Goal: Task Accomplishment & Management: Manage account settings

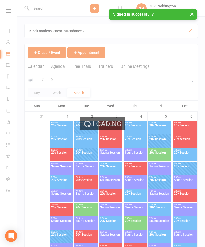
click at [59, 69] on button "Agenda" at bounding box center [58, 69] width 14 height 11
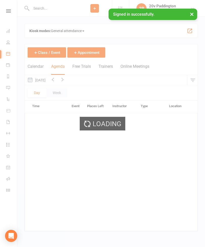
click at [62, 69] on div "Loading" at bounding box center [102, 123] width 205 height 247
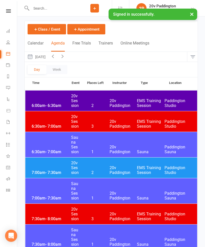
click at [138, 163] on div "7:00am - 7:30am 20v Session 2 20v Paddington EMS Training Session [GEOGRAPHIC_D…" at bounding box center [111, 168] width 172 height 20
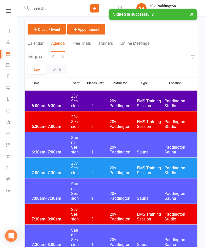
scroll to position [23, 0]
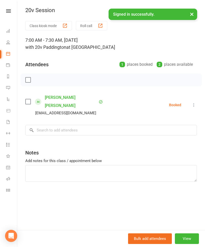
click at [193, 13] on button "×" at bounding box center [191, 14] width 9 height 11
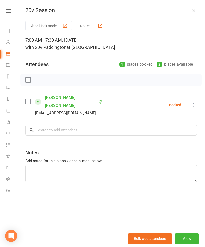
click at [192, 13] on button "button" at bounding box center [194, 10] width 6 height 6
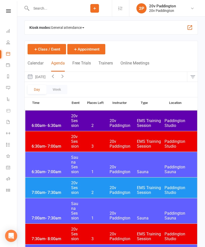
scroll to position [0, 0]
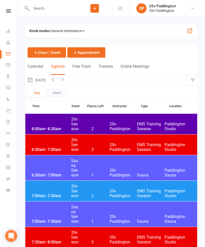
click at [67, 82] on button "button" at bounding box center [63, 80] width 10 height 10
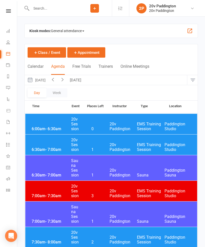
click at [129, 146] on span "20v Paddington" at bounding box center [124, 147] width 28 height 10
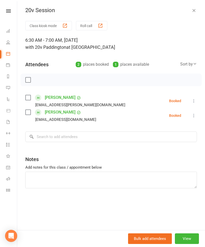
click at [194, 13] on icon "button" at bounding box center [193, 10] width 5 height 5
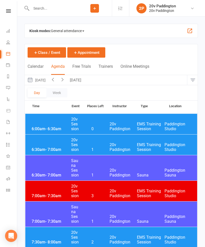
click at [118, 126] on span "20v Paddington" at bounding box center [124, 127] width 28 height 10
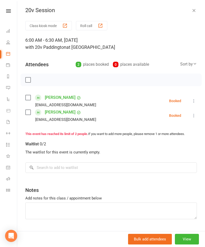
click at [195, 11] on icon "button" at bounding box center [193, 10] width 5 height 5
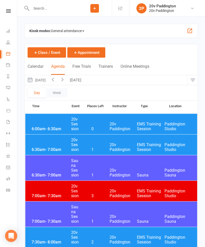
click at [13, 91] on link "Messages 3" at bounding box center [11, 88] width 11 height 11
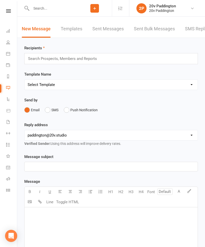
click at [195, 37] on link "SMS Replies 3" at bounding box center [200, 28] width 30 height 17
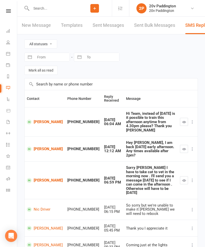
click at [8, 73] on link "Reports" at bounding box center [11, 76] width 11 height 11
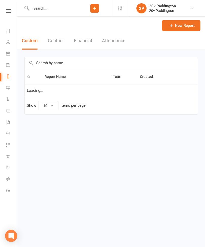
select select "100"
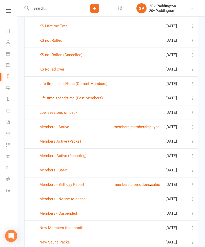
scroll to position [187, 0]
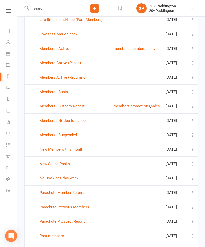
click at [71, 80] on link "Members Active (Recurring)" at bounding box center [62, 77] width 47 height 5
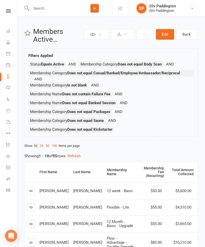
click at [10, 76] on link "Reports" at bounding box center [11, 76] width 11 height 11
select select "100"
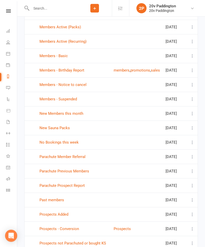
scroll to position [223, 0]
click at [69, 29] on link "Members Active (Packs)" at bounding box center [59, 27] width 41 height 5
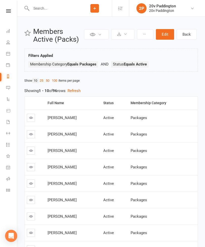
click at [56, 81] on link "100" at bounding box center [55, 80] width 8 height 5
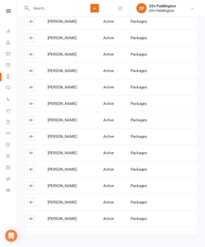
scroll to position [1461, 0]
click at [11, 53] on link "Calendar" at bounding box center [11, 54] width 11 height 11
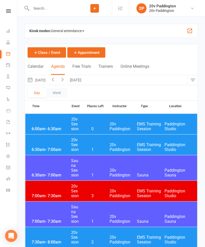
click at [43, 84] on button "[DATE]" at bounding box center [37, 80] width 24 height 10
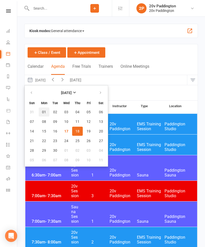
click at [43, 113] on span "01" at bounding box center [44, 112] width 4 height 4
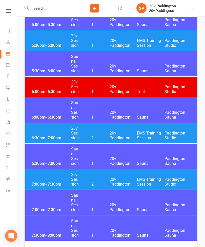
click at [47, 132] on div "6:30pm - 7:00pm 20v Session 2 20v Paddington EMS Training Session [GEOGRAPHIC_D…" at bounding box center [111, 133] width 172 height 20
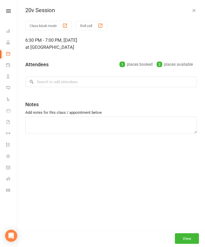
scroll to position [1039, 0]
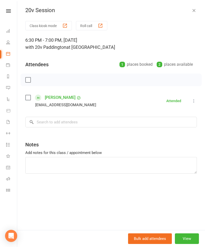
click at [196, 9] on icon "button" at bounding box center [193, 10] width 5 height 5
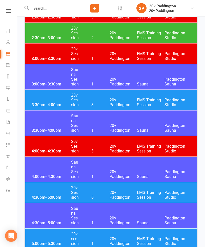
scroll to position [794, 0]
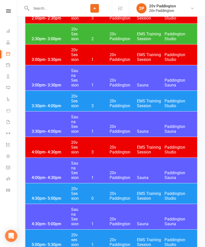
click at [43, 35] on div "2:30pm - 3:00pm 20v Session 2 20v Paddington EMS Training Session [GEOGRAPHIC_D…" at bounding box center [111, 34] width 172 height 20
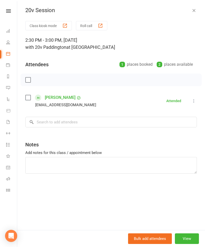
click at [195, 12] on icon "button" at bounding box center [193, 10] width 5 height 5
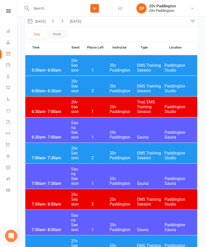
scroll to position [0, 0]
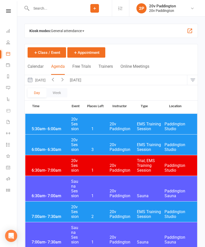
click at [9, 52] on icon at bounding box center [8, 54] width 4 height 4
click at [7, 90] on link "Messages 3" at bounding box center [11, 88] width 11 height 11
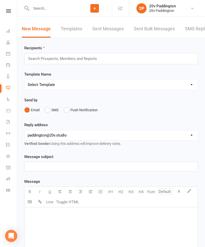
click at [10, 80] on link "Reports" at bounding box center [11, 76] width 11 height 11
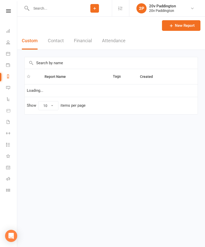
select select "100"
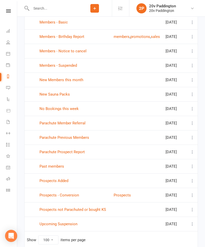
scroll to position [284, 0]
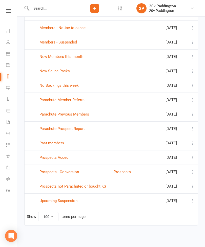
click at [79, 59] on link "New Members this month" at bounding box center [61, 56] width 44 height 5
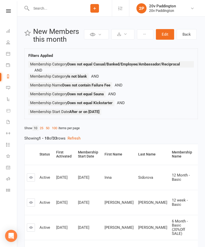
click at [58, 129] on link "100" at bounding box center [55, 127] width 8 height 5
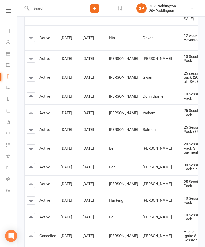
scroll to position [214, 0]
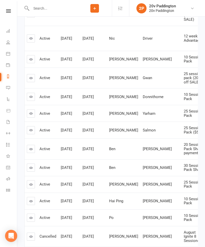
click at [33, 95] on icon at bounding box center [31, 97] width 4 height 4
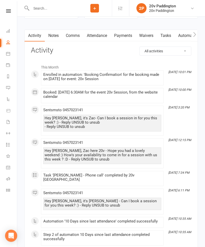
scroll to position [725, 0]
click at [9, 53] on icon at bounding box center [8, 54] width 4 height 4
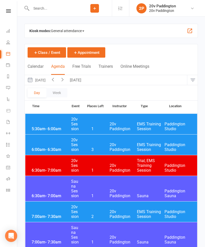
click at [46, 82] on button "[DATE]" at bounding box center [37, 80] width 24 height 10
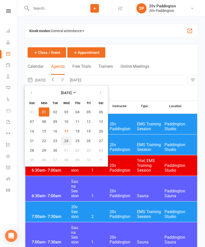
click at [67, 142] on span "24" at bounding box center [66, 141] width 4 height 4
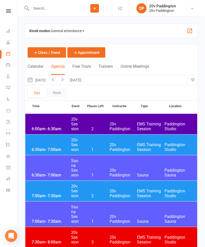
click at [122, 190] on span "20v Paddington" at bounding box center [124, 194] width 28 height 10
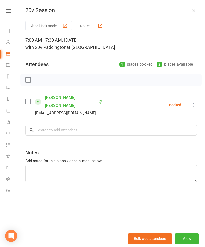
click at [194, 10] on icon "button" at bounding box center [193, 10] width 5 height 5
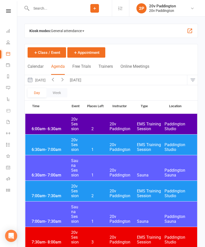
click at [133, 144] on span "20v Paddington" at bounding box center [124, 147] width 28 height 10
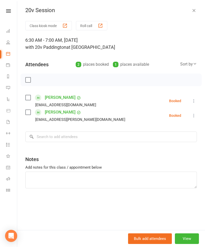
click at [194, 101] on icon at bounding box center [193, 100] width 5 height 5
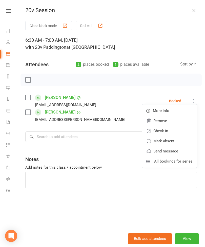
click at [197, 11] on button "button" at bounding box center [194, 10] width 6 height 6
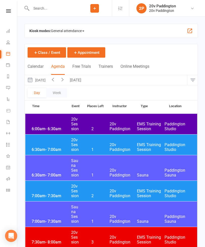
click at [48, 81] on button "[DATE]" at bounding box center [37, 80] width 24 height 10
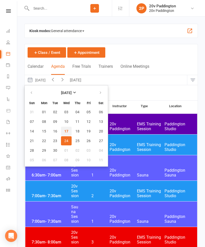
click at [69, 130] on button "17" at bounding box center [66, 131] width 11 height 9
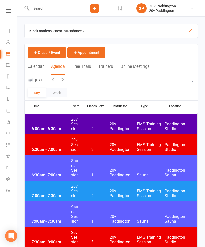
click at [110, 144] on span "20v Paddington" at bounding box center [124, 147] width 28 height 10
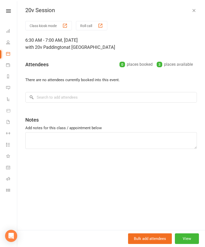
click at [186, 244] on button "View" at bounding box center [187, 238] width 24 height 11
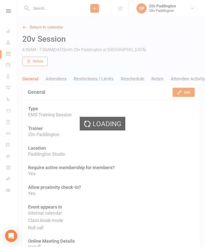
click at [184, 93] on button "Edit" at bounding box center [183, 92] width 22 height 9
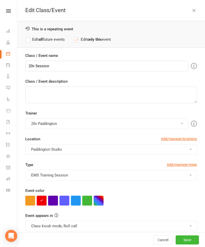
click at [77, 199] on button "button" at bounding box center [76, 201] width 10 height 10
click at [85, 228] on button "Class kiosk mode, Roll call" at bounding box center [110, 226] width 171 height 11
click at [87, 236] on link "Clubworx website calendar and Mobile app" at bounding box center [66, 238] width 80 height 10
click at [193, 245] on button "Save" at bounding box center [187, 239] width 23 height 9
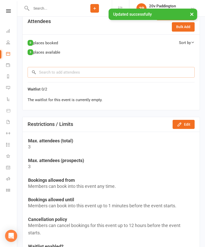
click at [97, 72] on input "search" at bounding box center [111, 72] width 167 height 11
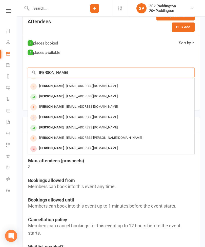
scroll to position [28, 0]
type input "[PERSON_NAME]"
click at [97, 129] on div "[EMAIL_ADDRESS][DOMAIN_NAME]" at bounding box center [111, 127] width 162 height 7
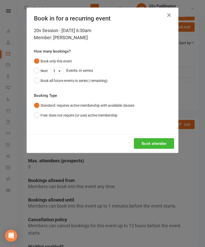
scroll to position [283, 0]
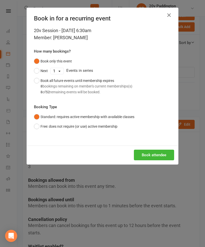
click at [159, 154] on button "Book attendee" at bounding box center [154, 155] width 40 height 11
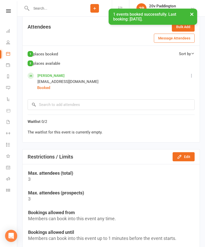
click at [61, 75] on link "[PERSON_NAME]" at bounding box center [50, 76] width 27 height 4
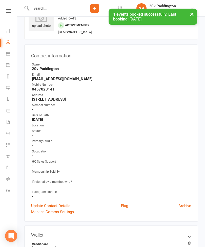
scroll to position [24, 0]
